Goal: Task Accomplishment & Management: Manage account settings

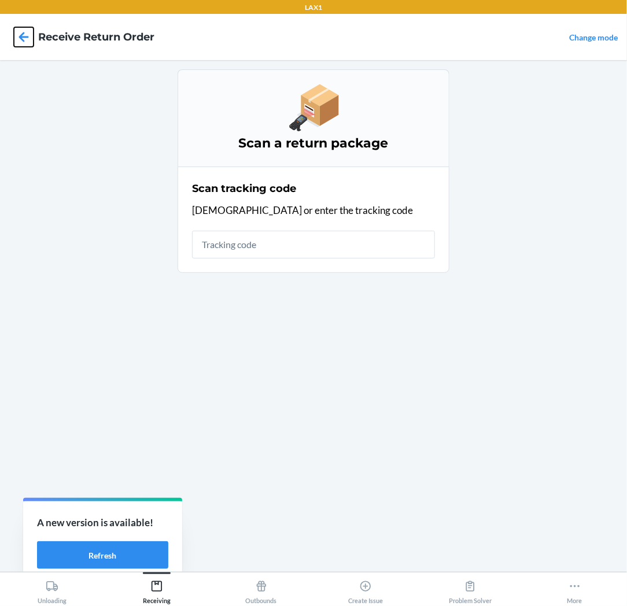
click at [23, 32] on icon at bounding box center [24, 37] width 20 height 20
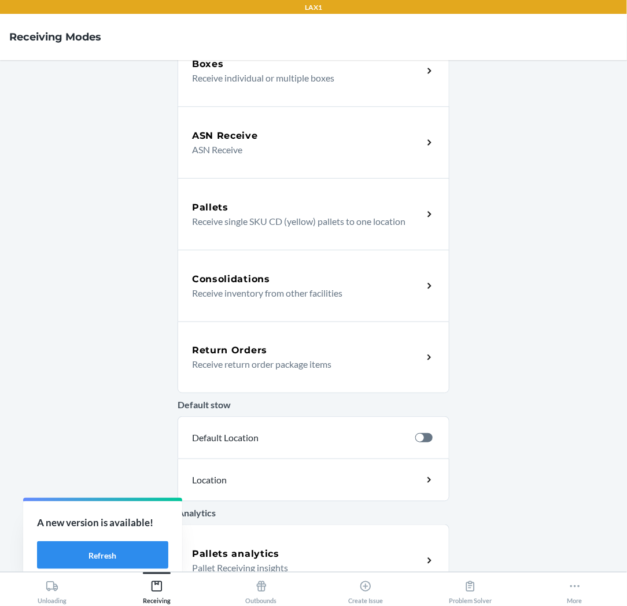
scroll to position [128, 0]
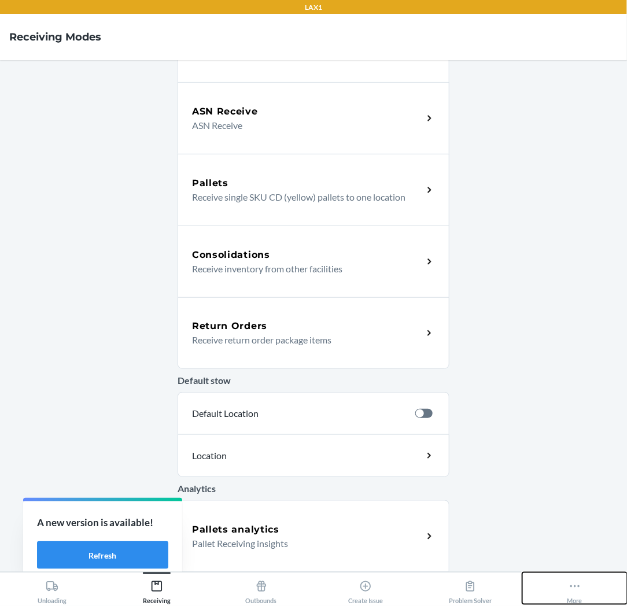
click at [582, 586] on button "More" at bounding box center [574, 588] width 105 height 32
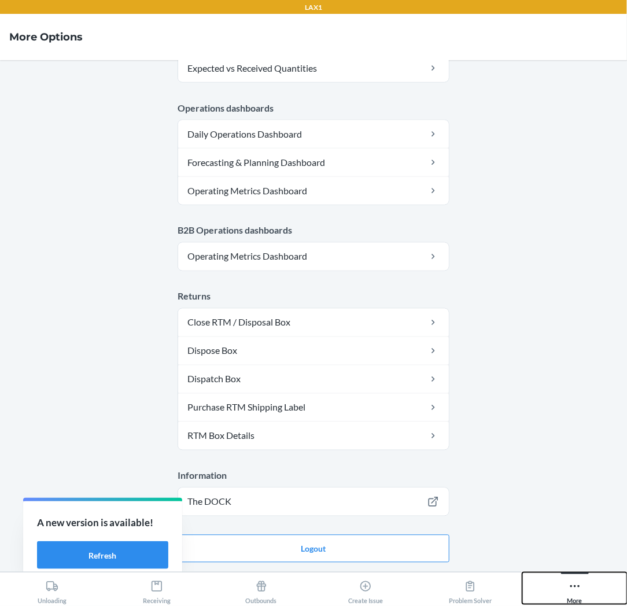
scroll to position [535, 0]
click at [294, 551] on button "Logout" at bounding box center [313, 549] width 272 height 28
